Goal: Information Seeking & Learning: Learn about a topic

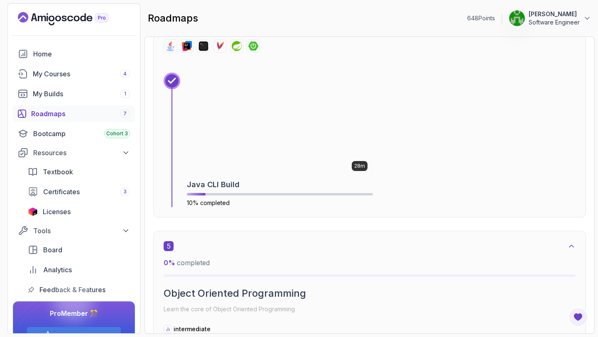
scroll to position [1664, 0]
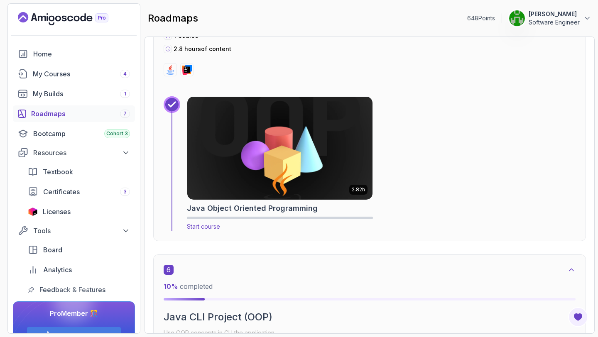
click at [304, 173] on img at bounding box center [280, 148] width 194 height 108
click at [208, 226] on span "Start course" at bounding box center [203, 226] width 33 height 7
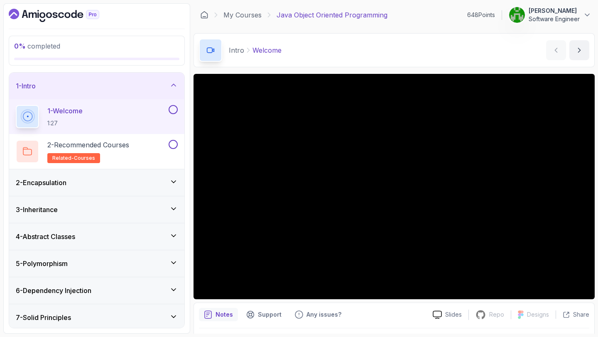
click at [146, 184] on div "2 - Encapsulation" at bounding box center [97, 183] width 162 height 10
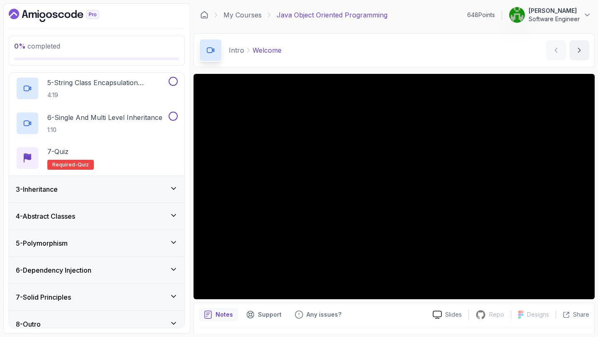
scroll to position [204, 0]
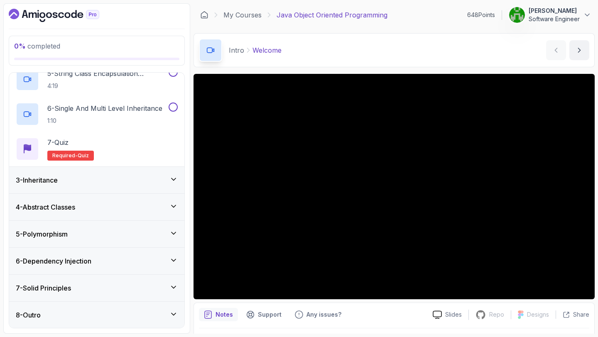
click at [141, 172] on div "3 - Inheritance" at bounding box center [96, 180] width 175 height 27
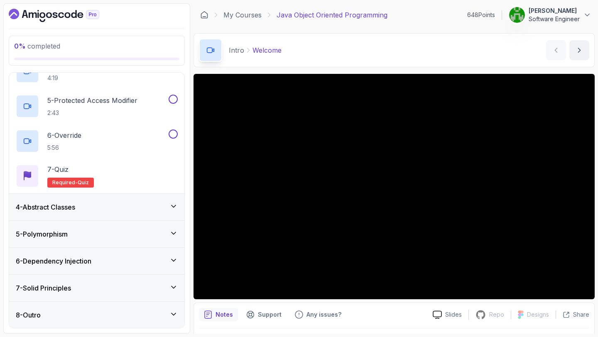
click at [142, 209] on div "4 - Abstract Classes" at bounding box center [97, 207] width 162 height 10
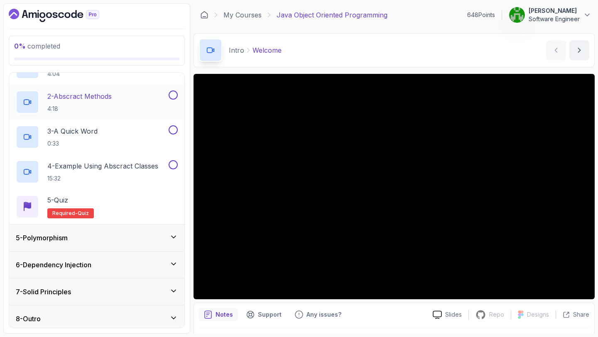
scroll to position [134, 0]
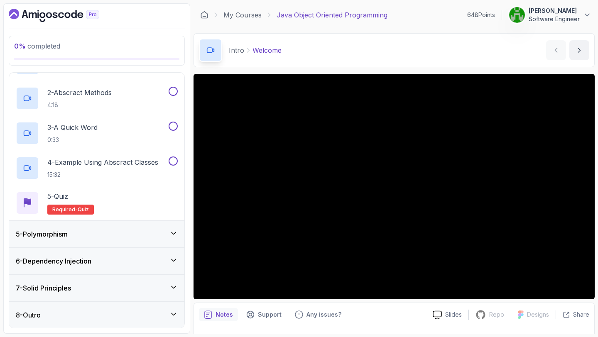
click at [154, 233] on div "5 - Polymorphism" at bounding box center [97, 234] width 162 height 10
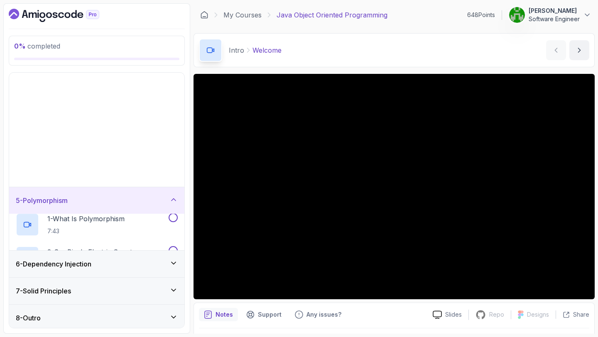
scroll to position [0, 0]
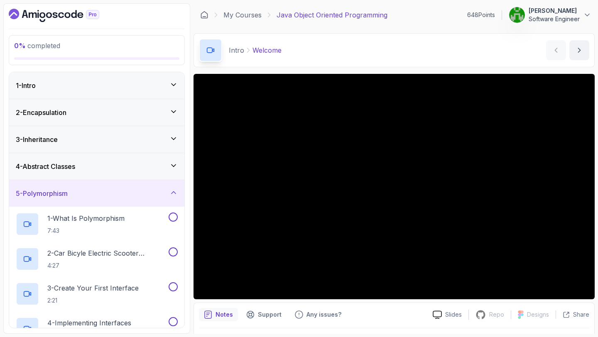
click at [147, 189] on div "5 - Polymorphism" at bounding box center [97, 194] width 162 height 10
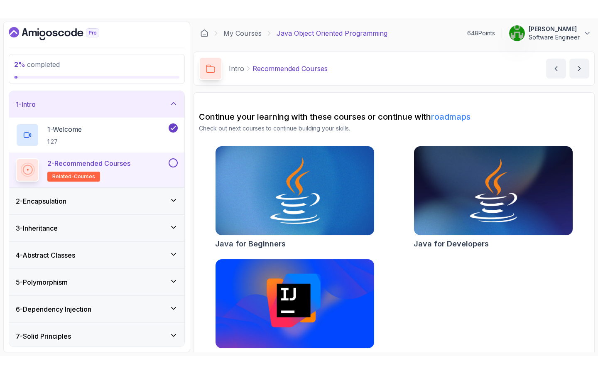
scroll to position [18, 0]
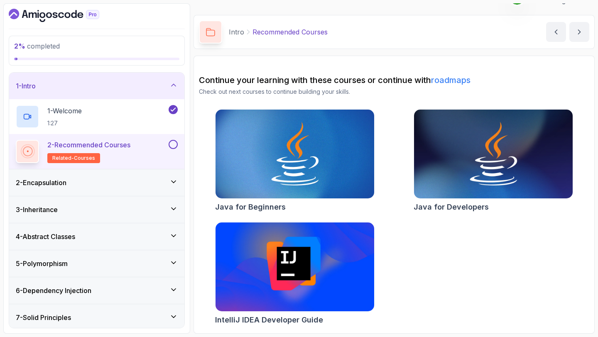
click at [175, 147] on button at bounding box center [173, 144] width 9 height 9
click at [84, 187] on div "2 - Encapsulation" at bounding box center [97, 183] width 162 height 10
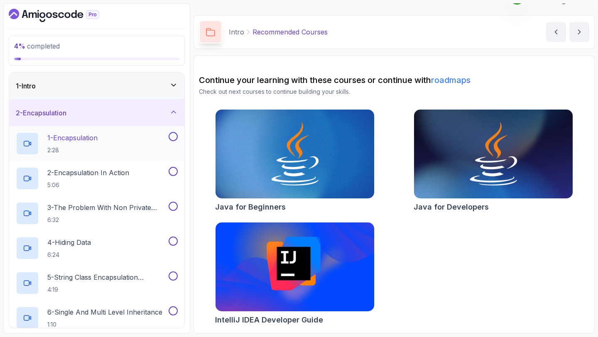
click at [127, 139] on div "1 - Encapsulation 2:28" at bounding box center [91, 143] width 151 height 23
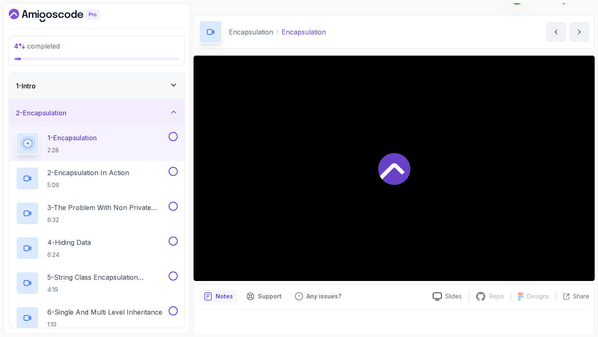
click at [123, 86] on div "1 - Intro" at bounding box center [97, 86] width 162 height 10
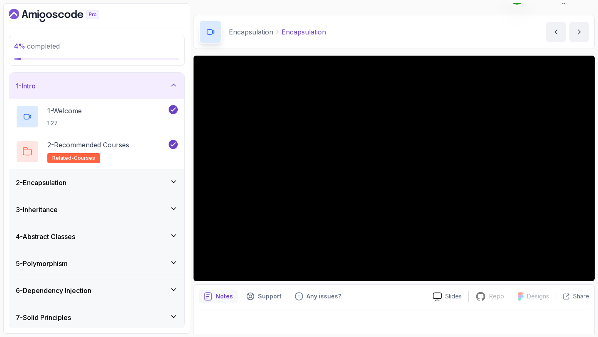
click at [123, 86] on div "1 - Intro" at bounding box center [97, 86] width 162 height 10
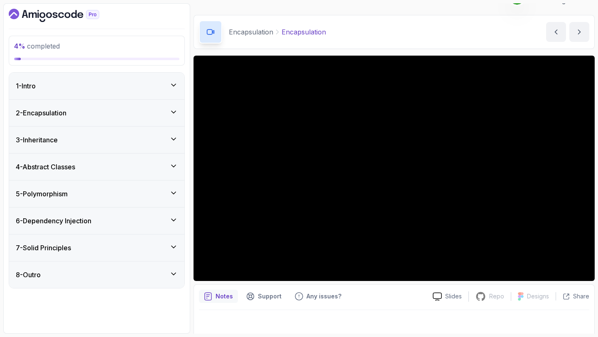
click at [137, 107] on div "2 - Encapsulation" at bounding box center [96, 113] width 175 height 27
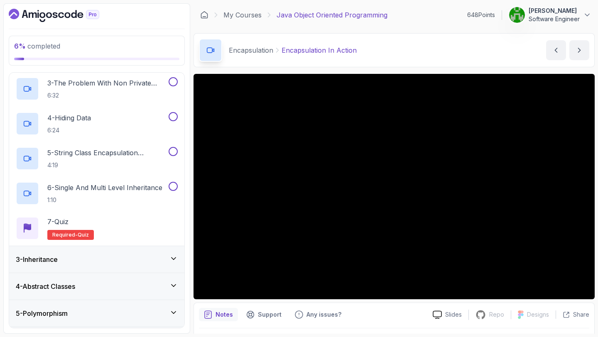
scroll to position [119, 0]
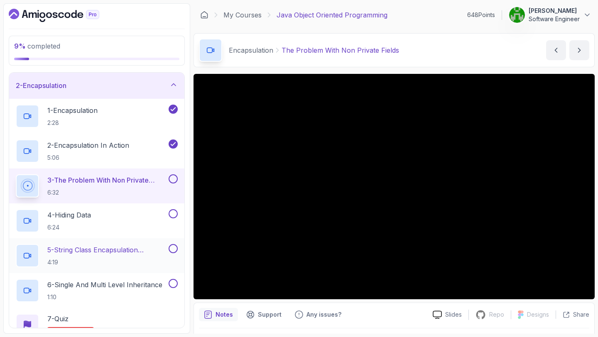
scroll to position [27, 0]
click at [99, 155] on p "5:06" at bounding box center [88, 158] width 82 height 8
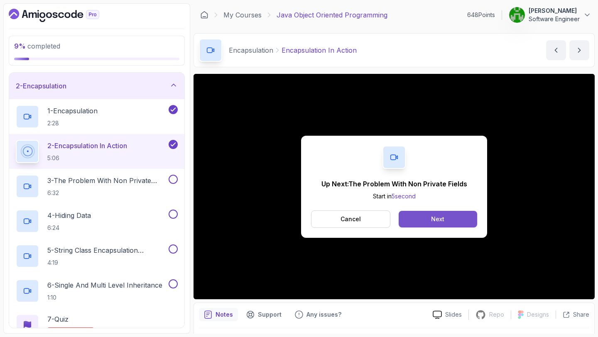
click at [431, 219] on div "Next" at bounding box center [437, 219] width 13 height 8
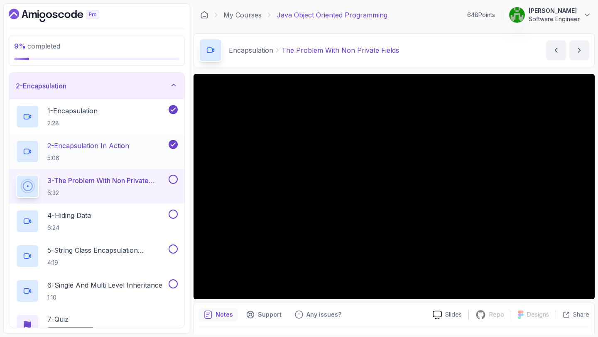
click at [141, 153] on div "2 - Encapsulation In Action 5:06" at bounding box center [91, 151] width 151 height 23
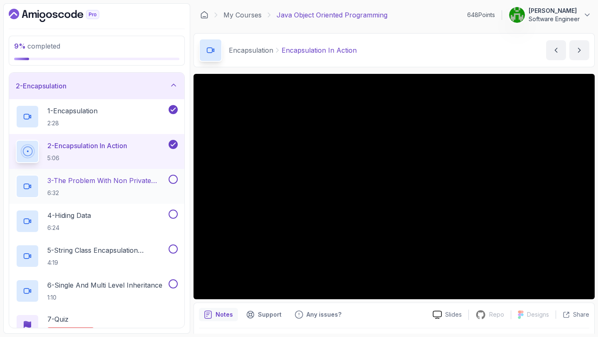
click at [120, 176] on p "3 - The Problem With Non Private Fields" at bounding box center [107, 181] width 120 height 10
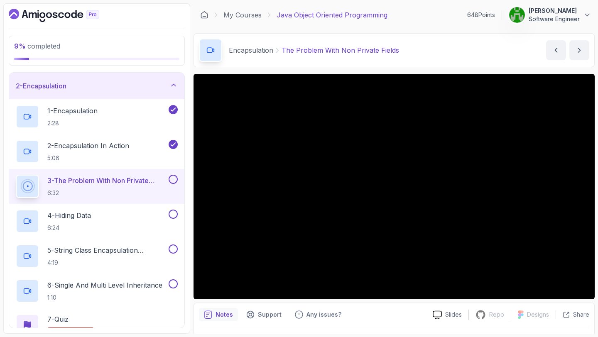
click at [16, 175] on button "3 - The Problem With Non Private Fields 6:32" at bounding box center [97, 186] width 162 height 23
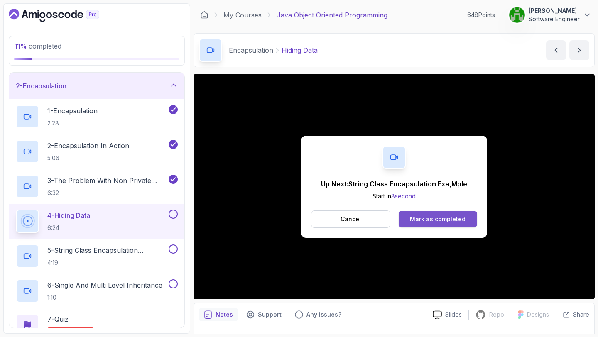
click at [429, 216] on div "Mark as completed" at bounding box center [438, 219] width 56 height 8
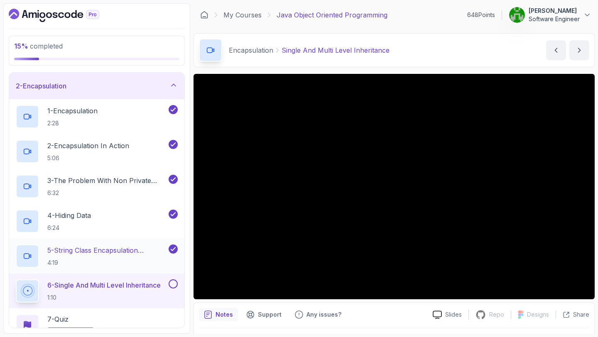
click at [140, 252] on p "5 - String Class Encapsulation Exa,Mple" at bounding box center [107, 250] width 120 height 10
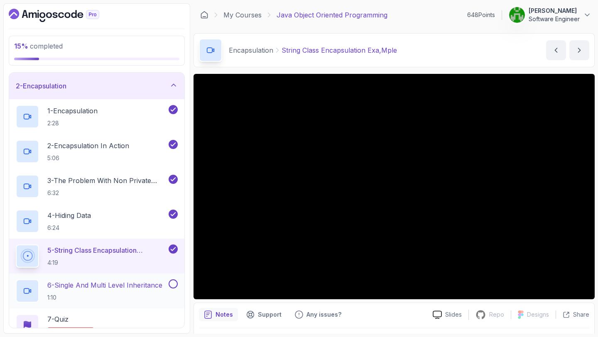
click at [142, 285] on p "6 - Single And Multi Level Inheritance" at bounding box center [104, 285] width 115 height 10
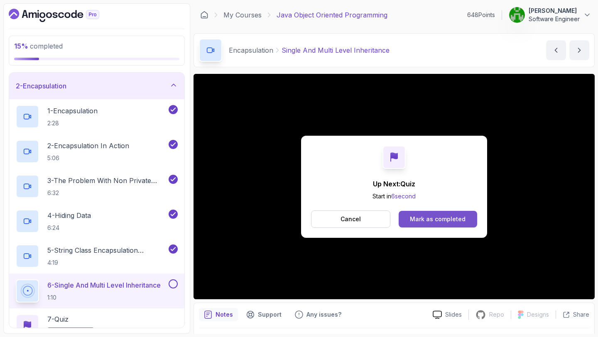
click at [423, 214] on button "Mark as completed" at bounding box center [438, 219] width 78 height 17
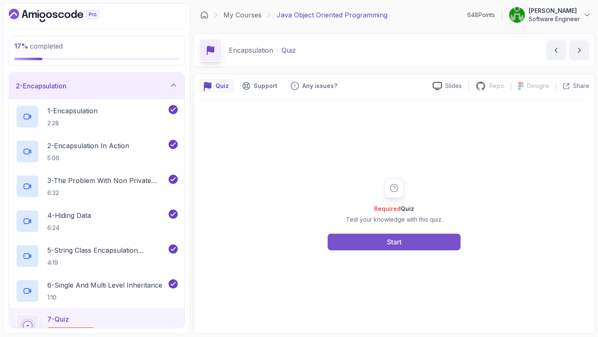
click at [363, 242] on button "Start" at bounding box center [394, 242] width 133 height 17
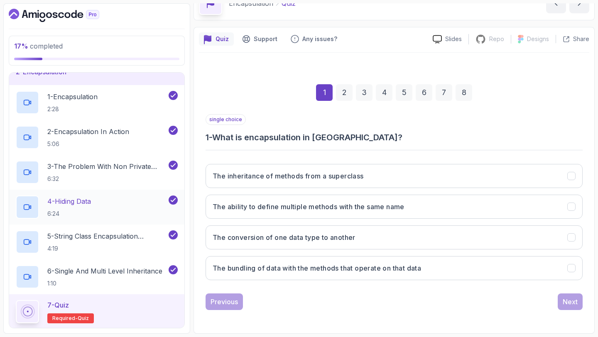
scroll to position [29, 0]
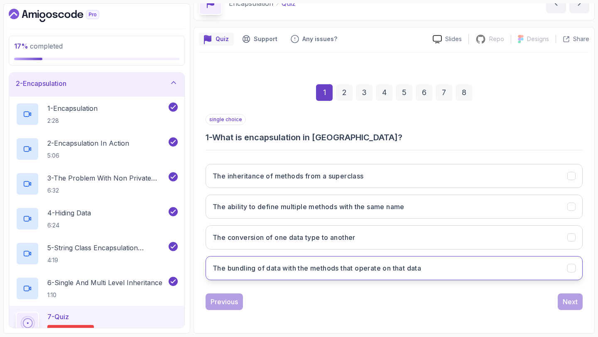
click at [247, 268] on h3 "The bundling of data with the methods that operate on that data" at bounding box center [317, 268] width 208 height 10
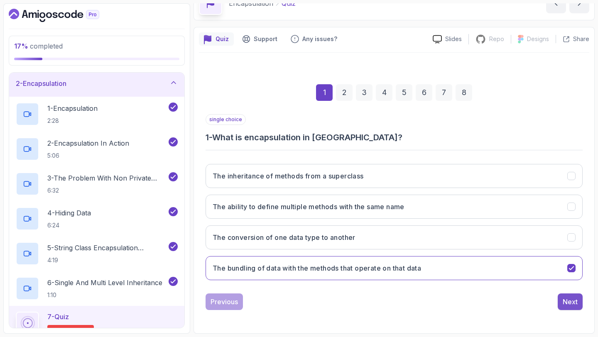
click at [573, 305] on div "Next" at bounding box center [570, 302] width 15 height 10
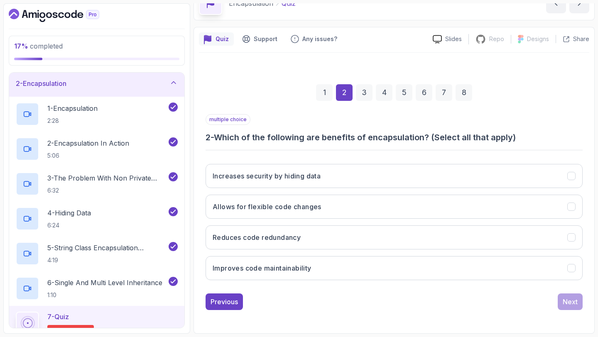
click at [326, 97] on div "1" at bounding box center [324, 92] width 17 height 17
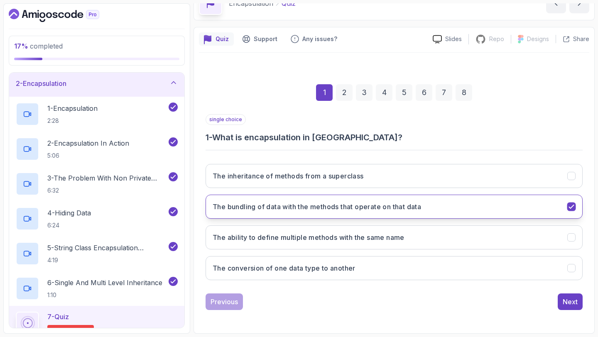
drag, startPoint x: 431, startPoint y: 207, endPoint x: 279, endPoint y: 202, distance: 151.6
click at [279, 204] on button "The bundling of data with the methods that operate on that data" at bounding box center [394, 207] width 377 height 24
drag, startPoint x: 213, startPoint y: 206, endPoint x: 254, endPoint y: 205, distance: 40.7
click at [252, 206] on h3 "The bundling of data with the methods that operate on that data" at bounding box center [317, 207] width 208 height 10
click at [421, 207] on h3 "The bundling of data with the methods that operate on that data" at bounding box center [317, 207] width 208 height 10
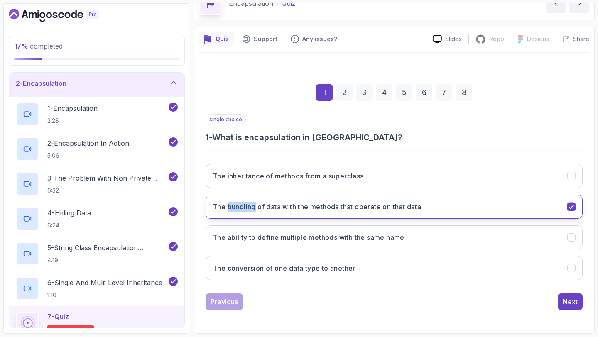
click at [421, 207] on h3 "The bundling of data with the methods that operate on that data" at bounding box center [317, 207] width 208 height 10
click at [410, 208] on h3 "The bundling of data with the methods that operate on that data" at bounding box center [317, 207] width 208 height 10
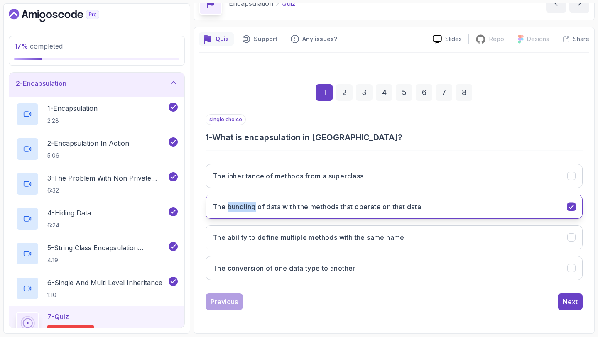
click at [410, 208] on h3 "The bundling of data with the methods that operate on that data" at bounding box center [317, 207] width 208 height 10
click at [218, 206] on h3 "The bundling of data with the methods that operate on that data" at bounding box center [317, 207] width 208 height 10
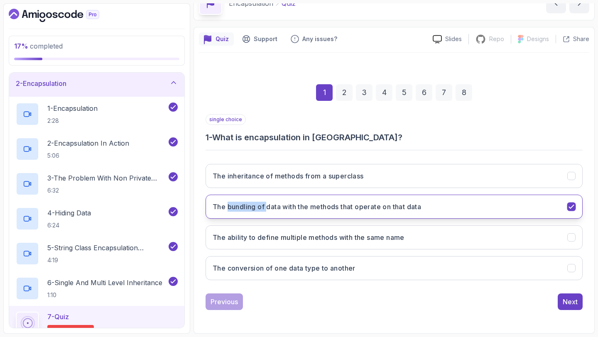
click at [218, 206] on h3 "The bundling of data with the methods that operate on that data" at bounding box center [317, 207] width 208 height 10
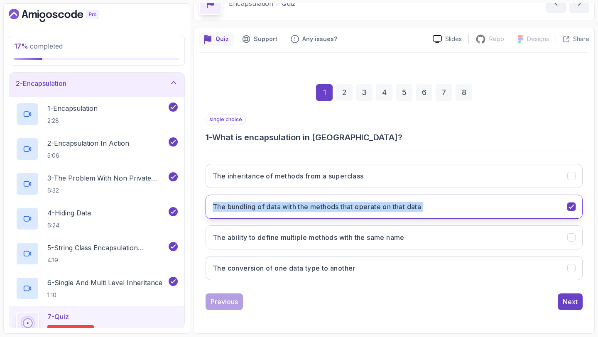
copy button "The bundling of data with the methods that operate on that data"
click at [570, 301] on div "Next" at bounding box center [570, 302] width 15 height 10
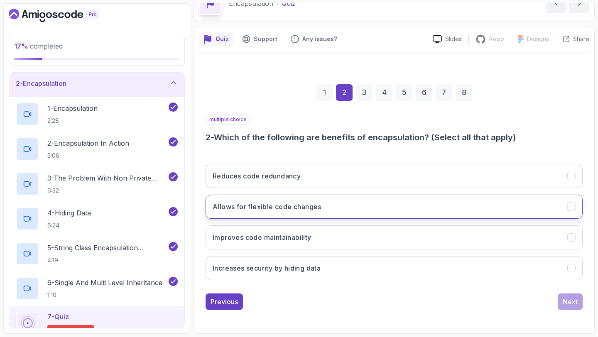
click at [343, 206] on button "Allows for flexible code changes" at bounding box center [394, 207] width 377 height 24
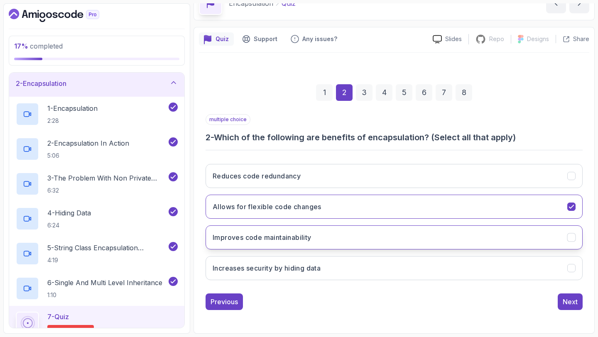
click at [298, 235] on h3 "Improves code maintainability" at bounding box center [262, 238] width 99 height 10
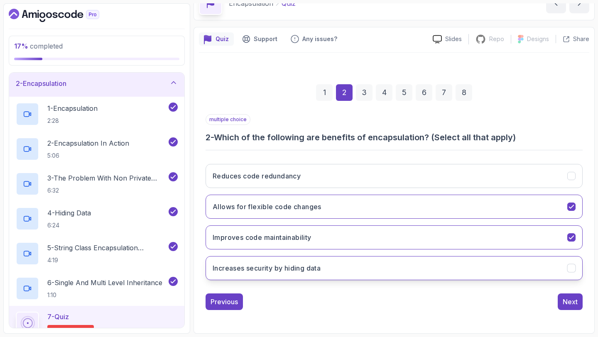
click at [304, 273] on h3 "Increases security by hiding data" at bounding box center [267, 268] width 108 height 10
click at [566, 305] on div "Next" at bounding box center [570, 302] width 15 height 10
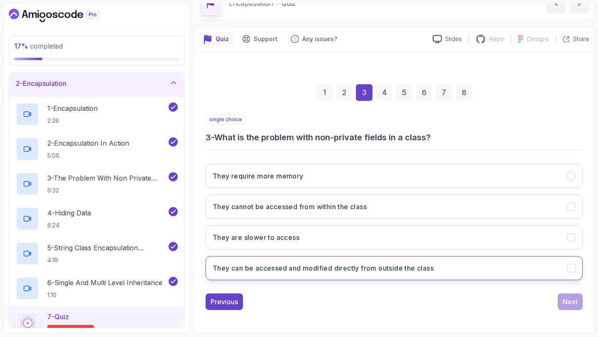
click at [302, 265] on h3 "They can be accessed and modified directly from outside the class" at bounding box center [323, 268] width 221 height 10
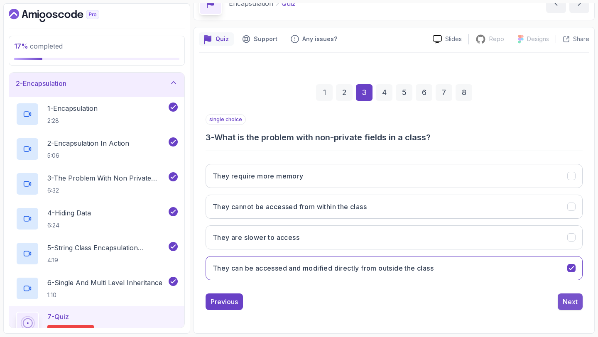
click at [564, 300] on div "Next" at bounding box center [570, 302] width 15 height 10
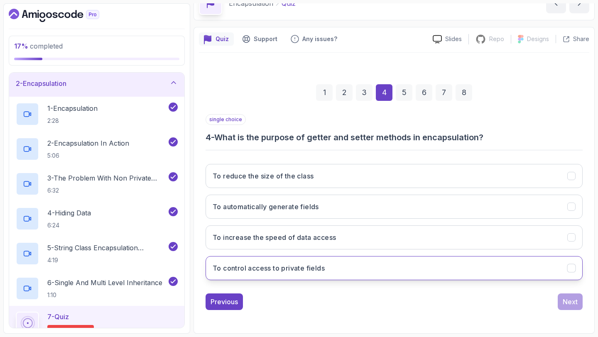
click at [304, 267] on h3 "To control access to private fields" at bounding box center [269, 268] width 112 height 10
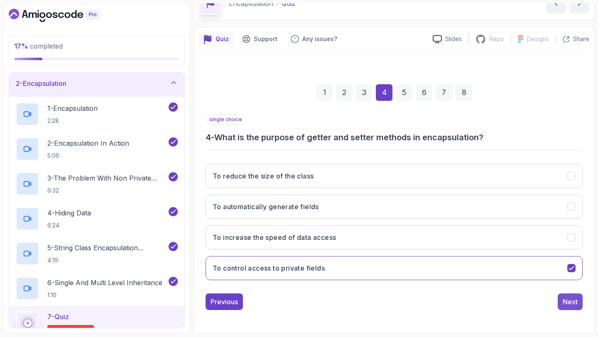
click at [578, 299] on button "Next" at bounding box center [570, 302] width 25 height 17
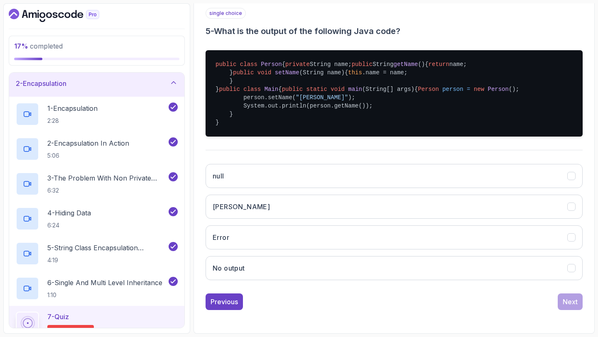
scroll to position [204, 0]
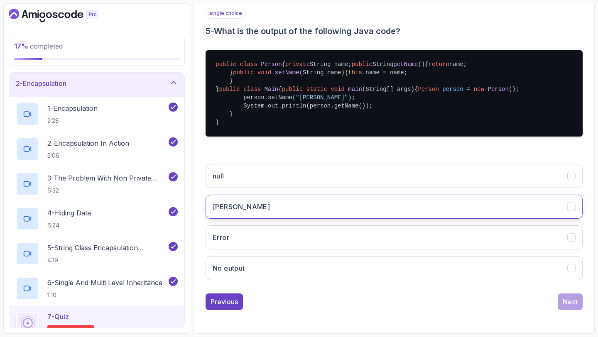
click at [296, 219] on button "[PERSON_NAME]" at bounding box center [394, 207] width 377 height 24
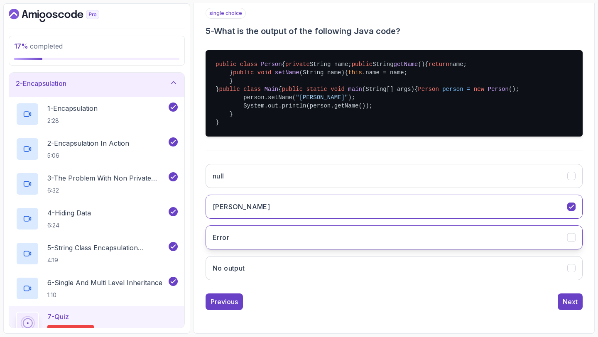
scroll to position [220, 0]
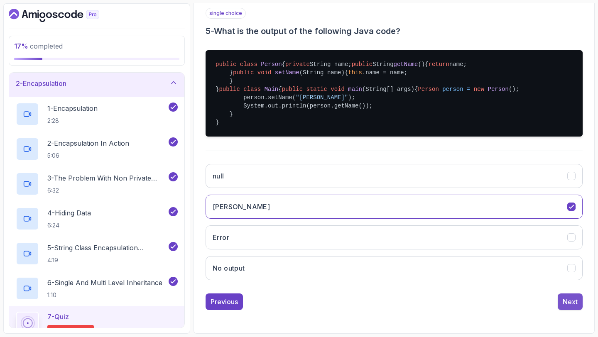
click at [570, 299] on div "Next" at bounding box center [570, 302] width 15 height 10
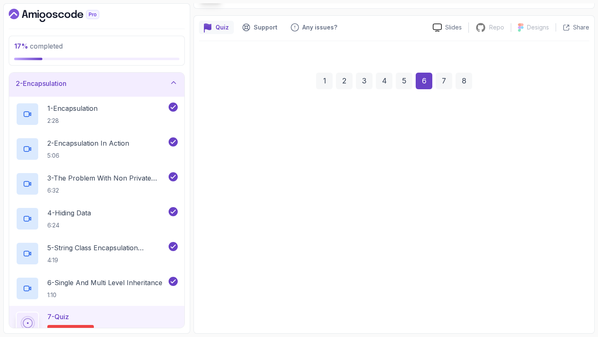
scroll to position [59, 0]
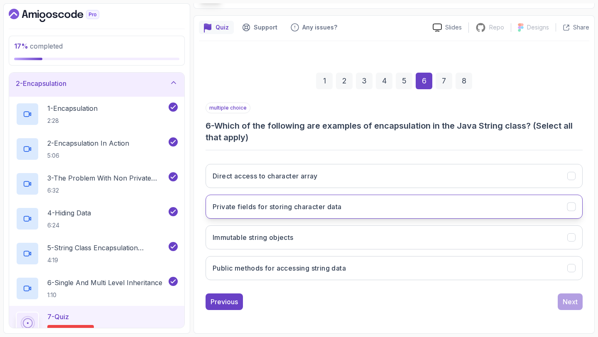
click at [347, 199] on button "Private fields for storing character data" at bounding box center [394, 207] width 377 height 24
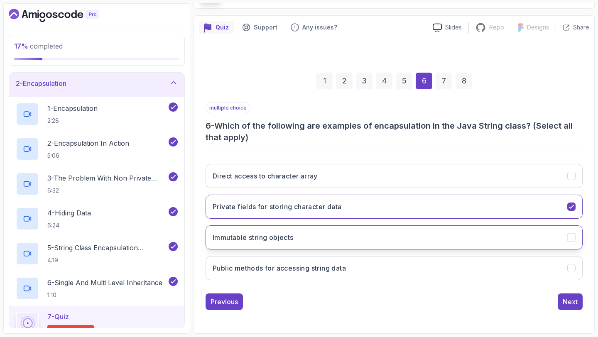
click at [333, 238] on button "Immutable string objects" at bounding box center [394, 237] width 377 height 24
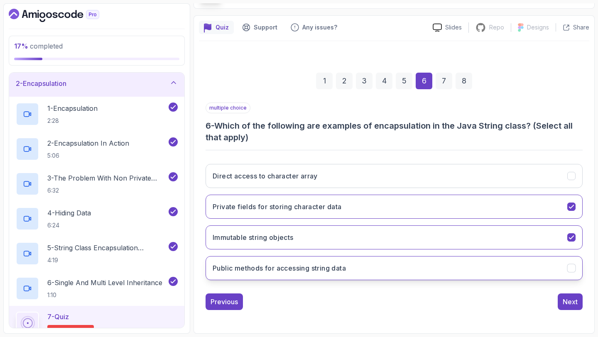
click at [338, 256] on button "Public methods for accessing string data" at bounding box center [394, 268] width 377 height 24
click at [564, 306] on div "Next" at bounding box center [570, 302] width 15 height 10
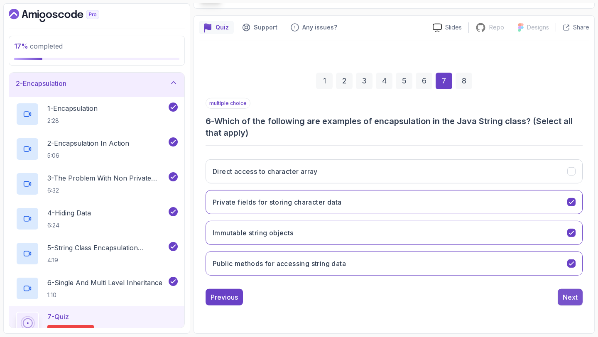
scroll to position [47, 0]
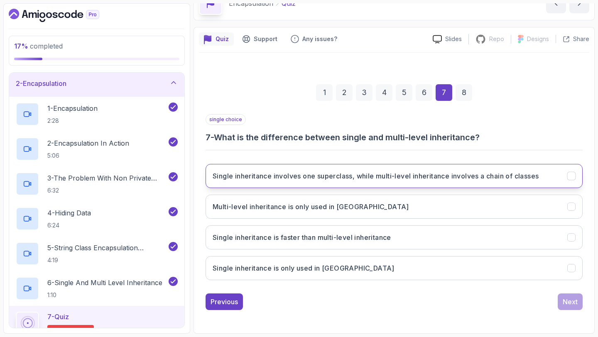
click at [454, 176] on h3 "Single inheritance involves one superclass, while multi-level inheritance invol…" at bounding box center [376, 176] width 326 height 10
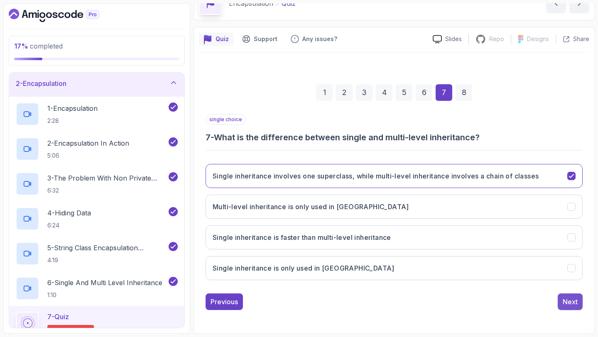
click at [568, 305] on div "Next" at bounding box center [570, 302] width 15 height 10
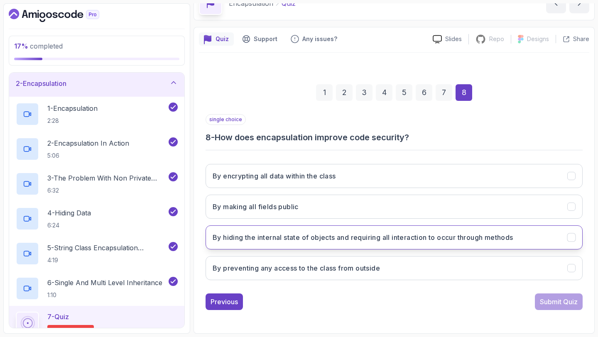
click at [321, 230] on button "By hiding the internal state of objects and requiring all interaction to occur …" at bounding box center [394, 237] width 377 height 24
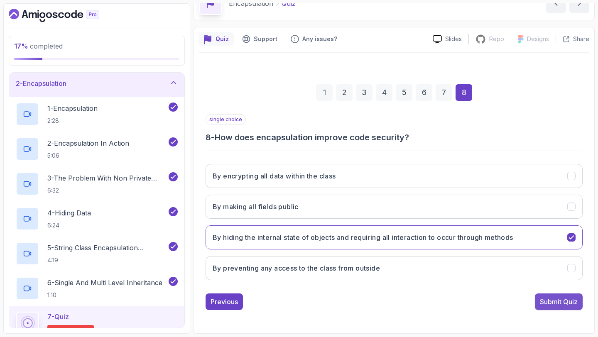
click at [547, 302] on div "Submit Quiz" at bounding box center [559, 302] width 38 height 10
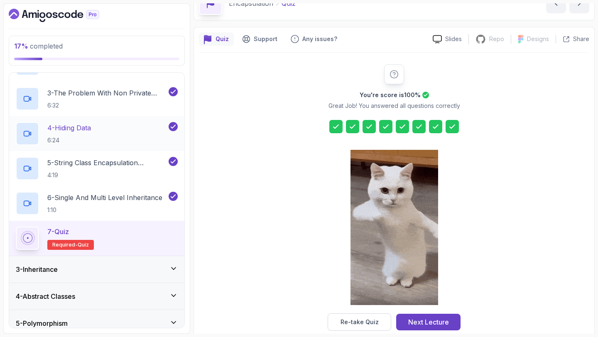
scroll to position [204, 0]
